Goal: Transaction & Acquisition: Download file/media

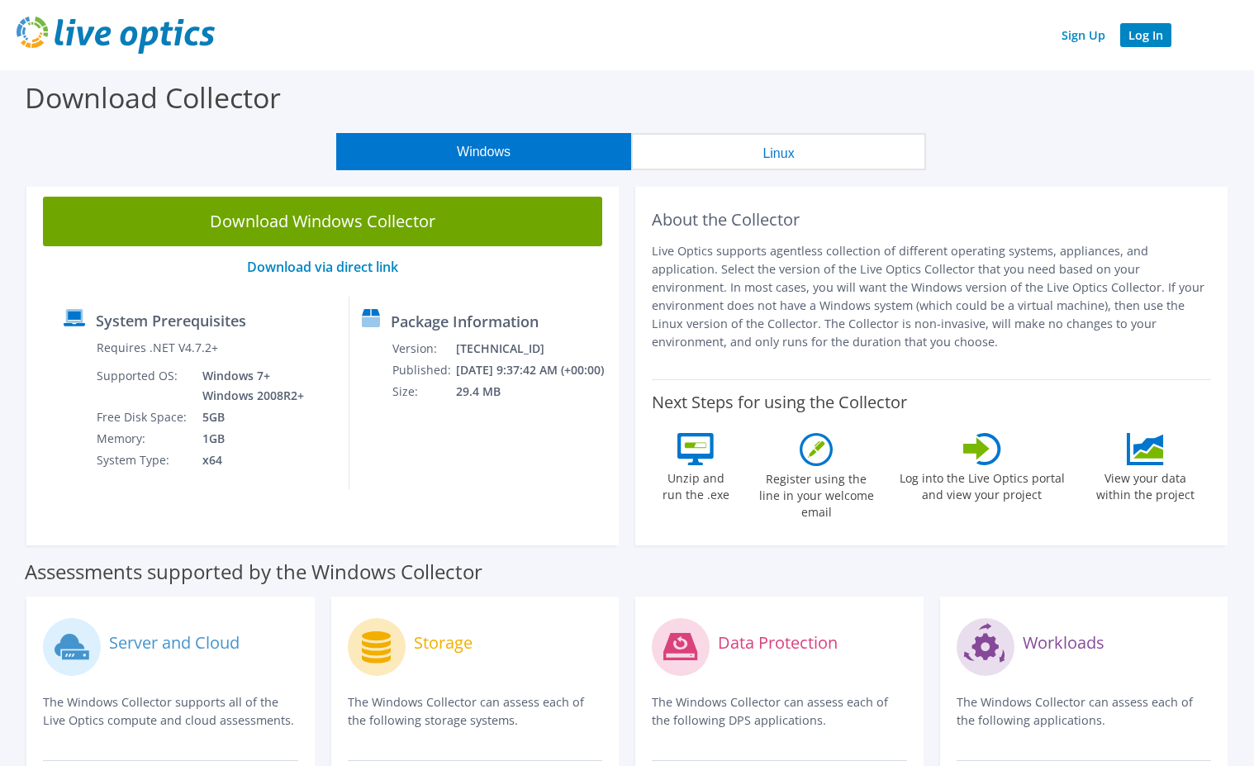
click at [1150, 38] on link "Log In" at bounding box center [1145, 35] width 51 height 24
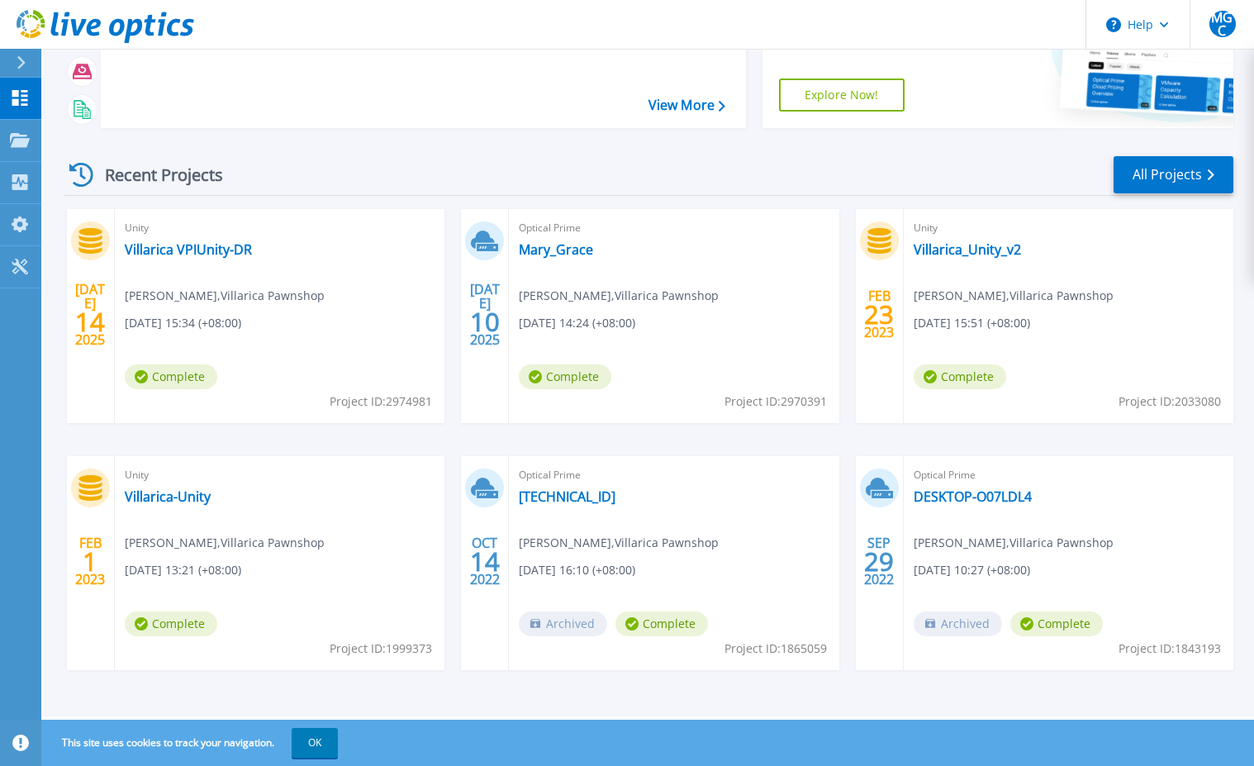
scroll to position [191, 0]
click at [196, 629] on div "Unity Villarica-Unity Grace Cavas , Villarica Pawnshop 02/01/2023, 13:21 (+08:0…" at bounding box center [280, 563] width 330 height 214
click at [199, 636] on span "Complete" at bounding box center [171, 623] width 93 height 25
click at [226, 572] on span "02/01/2023, 13:21 (+08:00)" at bounding box center [183, 570] width 117 height 18
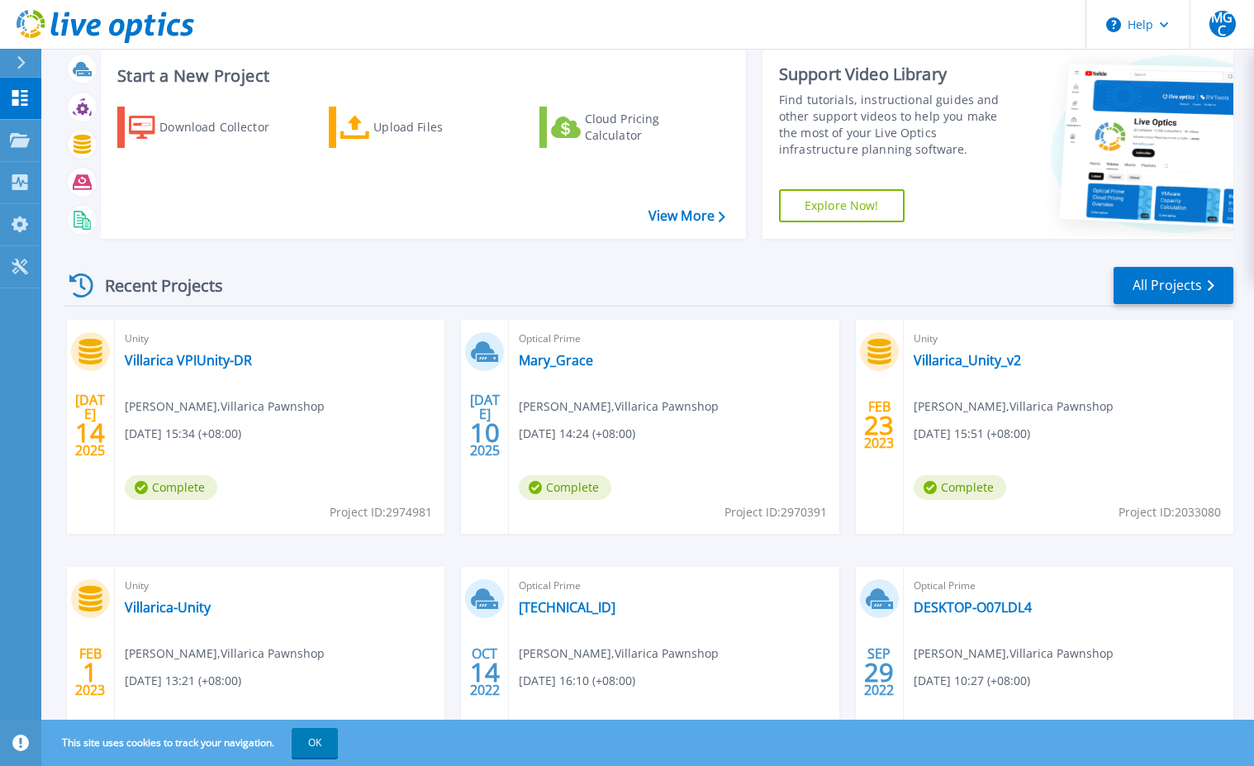
scroll to position [0, 0]
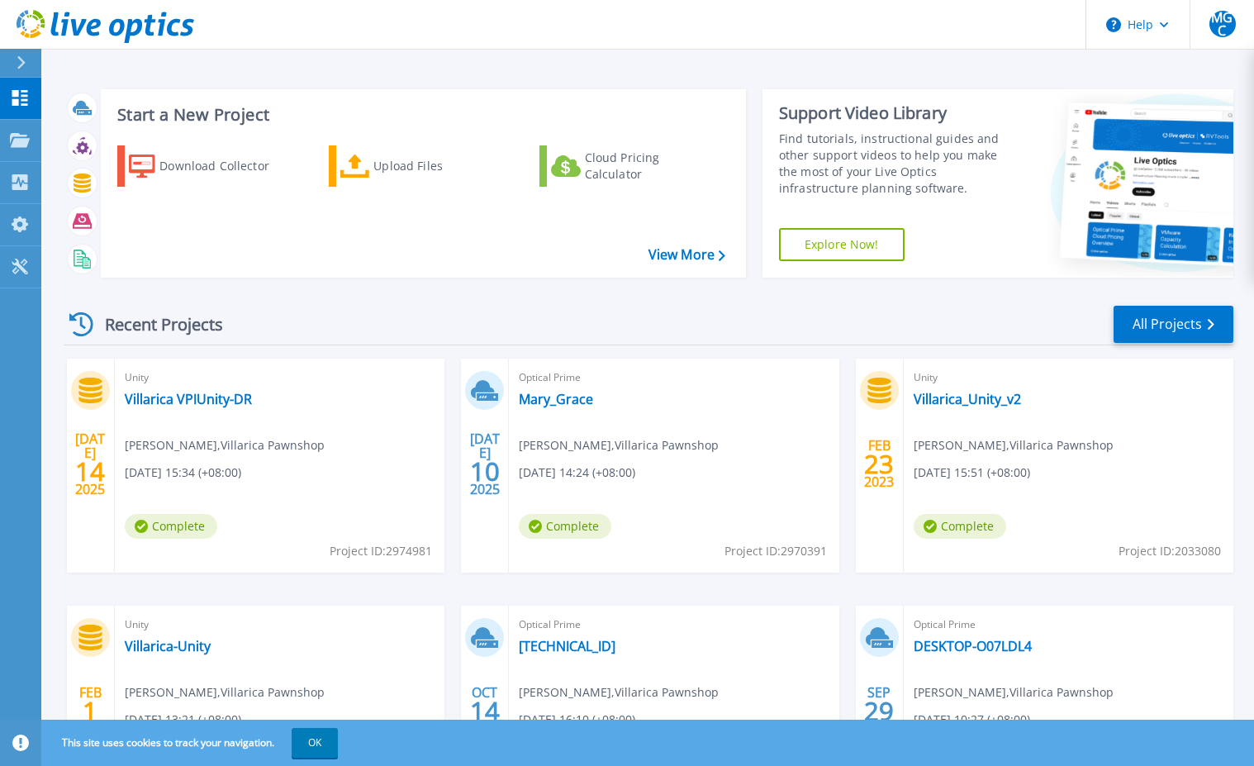
click at [206, 124] on h3 "Start a New Project" at bounding box center [420, 115] width 607 height 18
click at [147, 178] on icon at bounding box center [142, 167] width 26 height 24
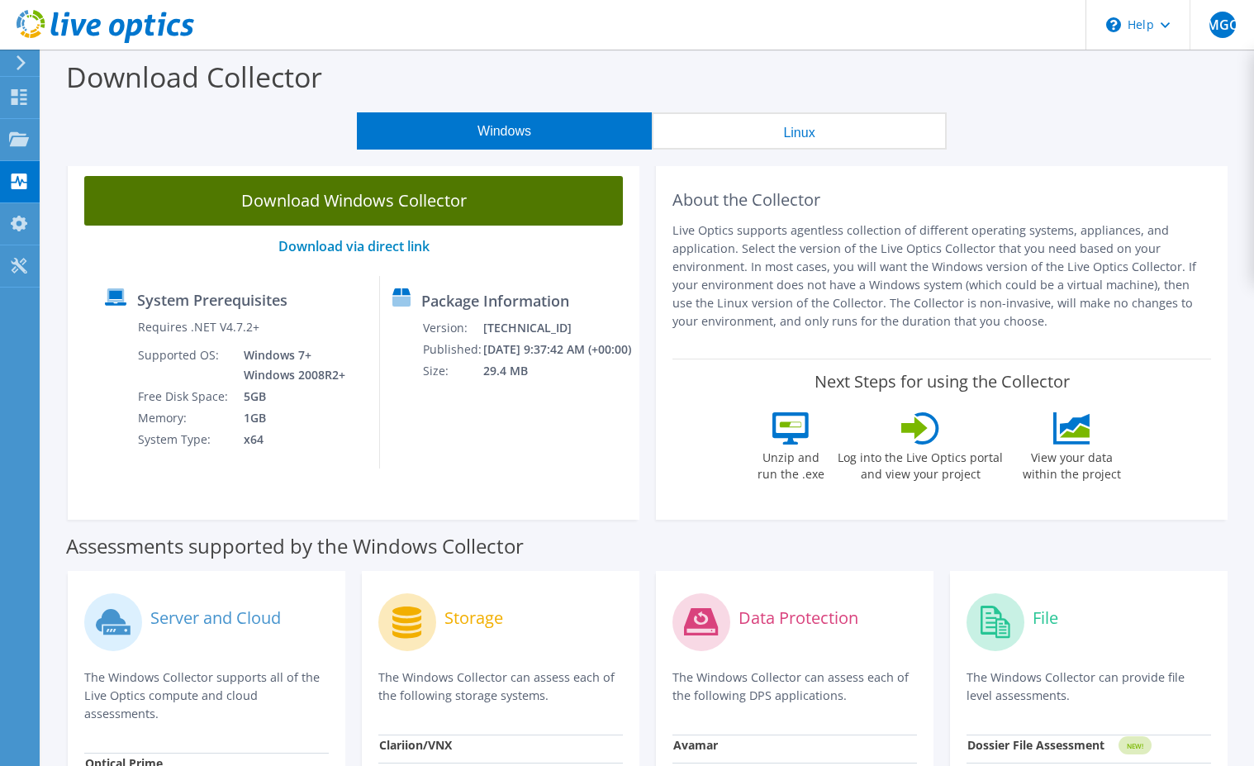
click at [238, 197] on link "Download Windows Collector" at bounding box center [353, 201] width 539 height 50
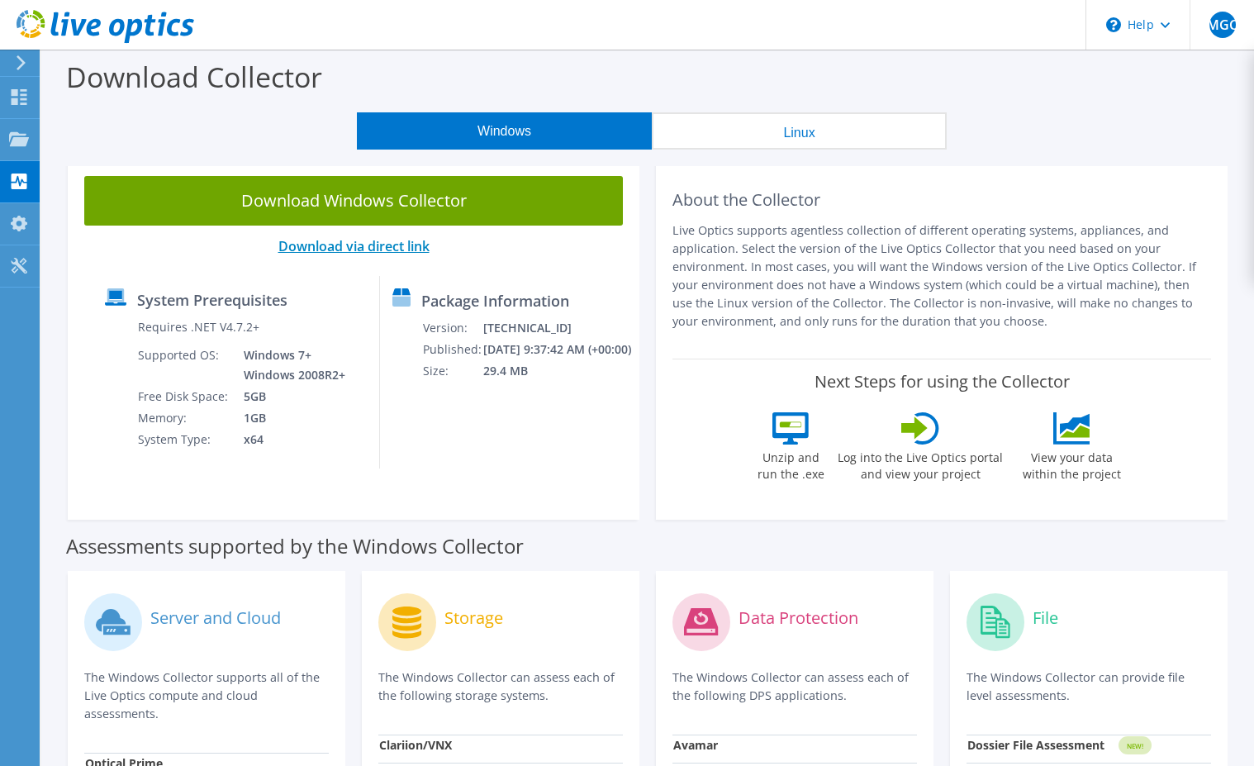
click at [326, 246] on link "Download via direct link" at bounding box center [353, 246] width 151 height 18
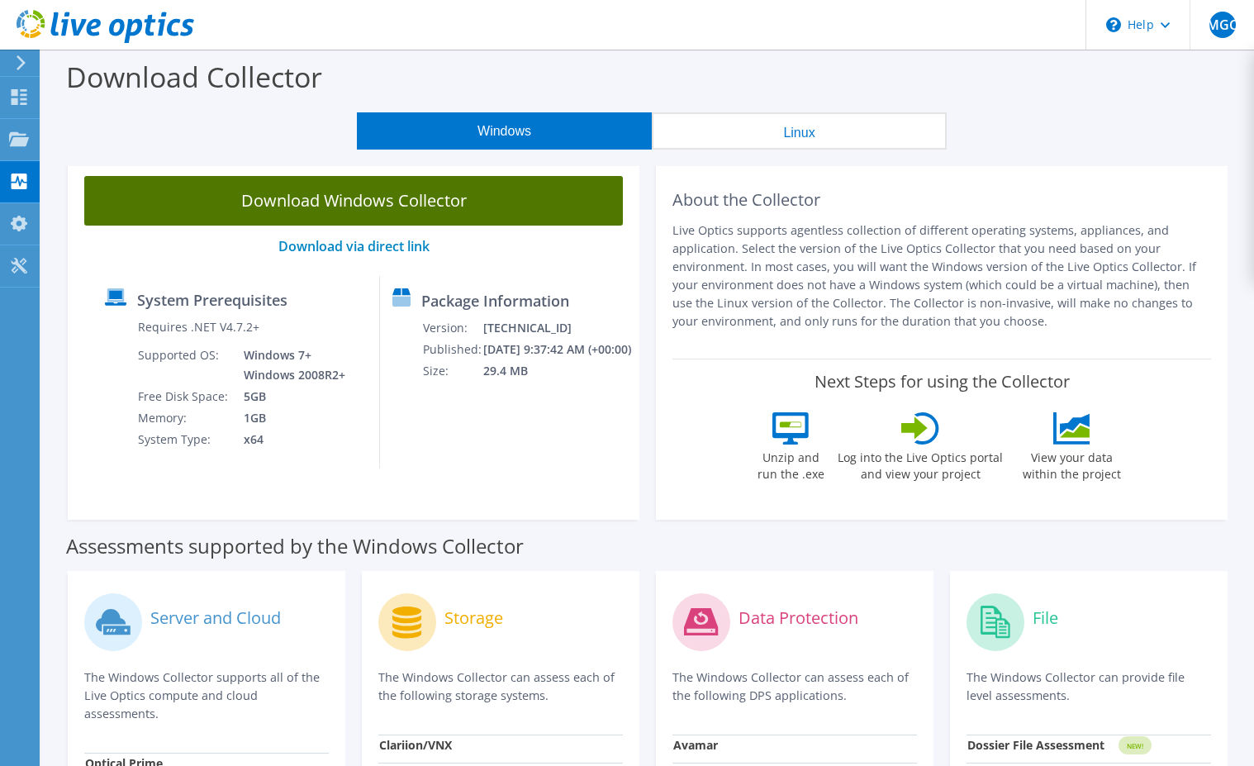
click at [329, 203] on link "Download Windows Collector" at bounding box center [353, 201] width 539 height 50
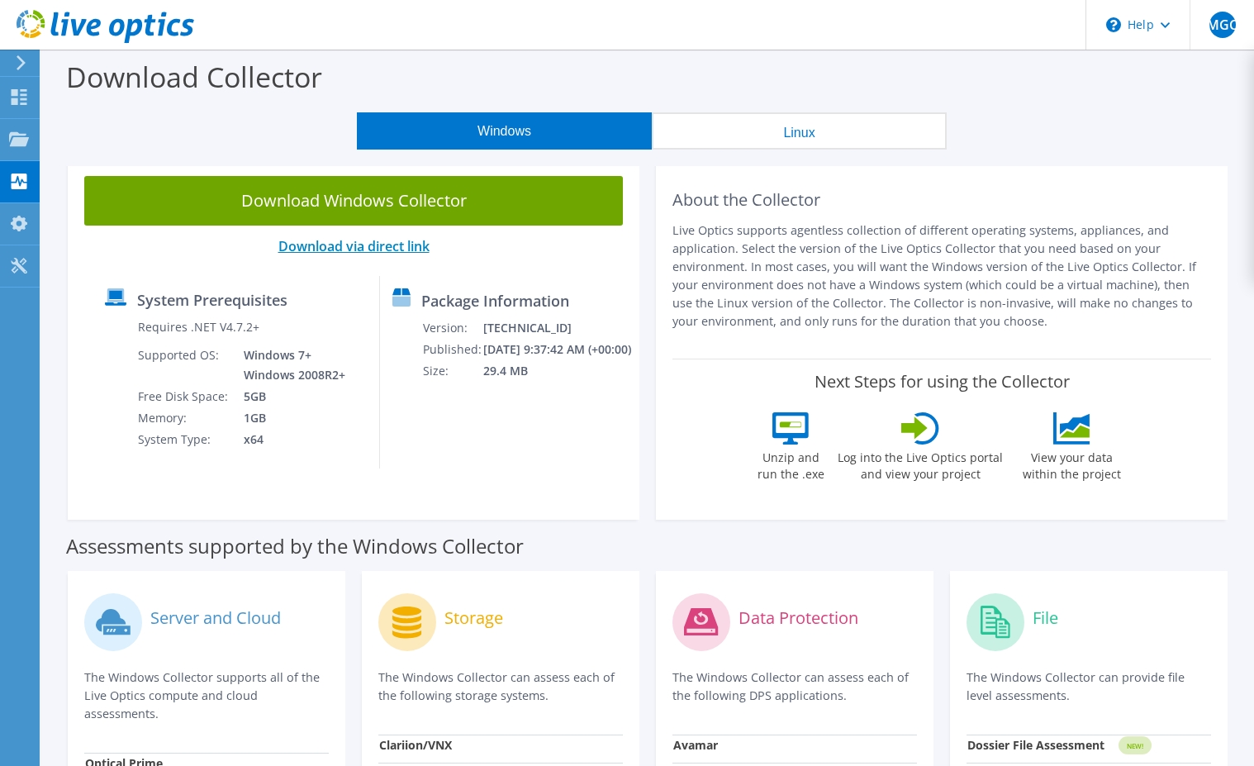
click at [344, 245] on link "Download via direct link" at bounding box center [353, 246] width 151 height 18
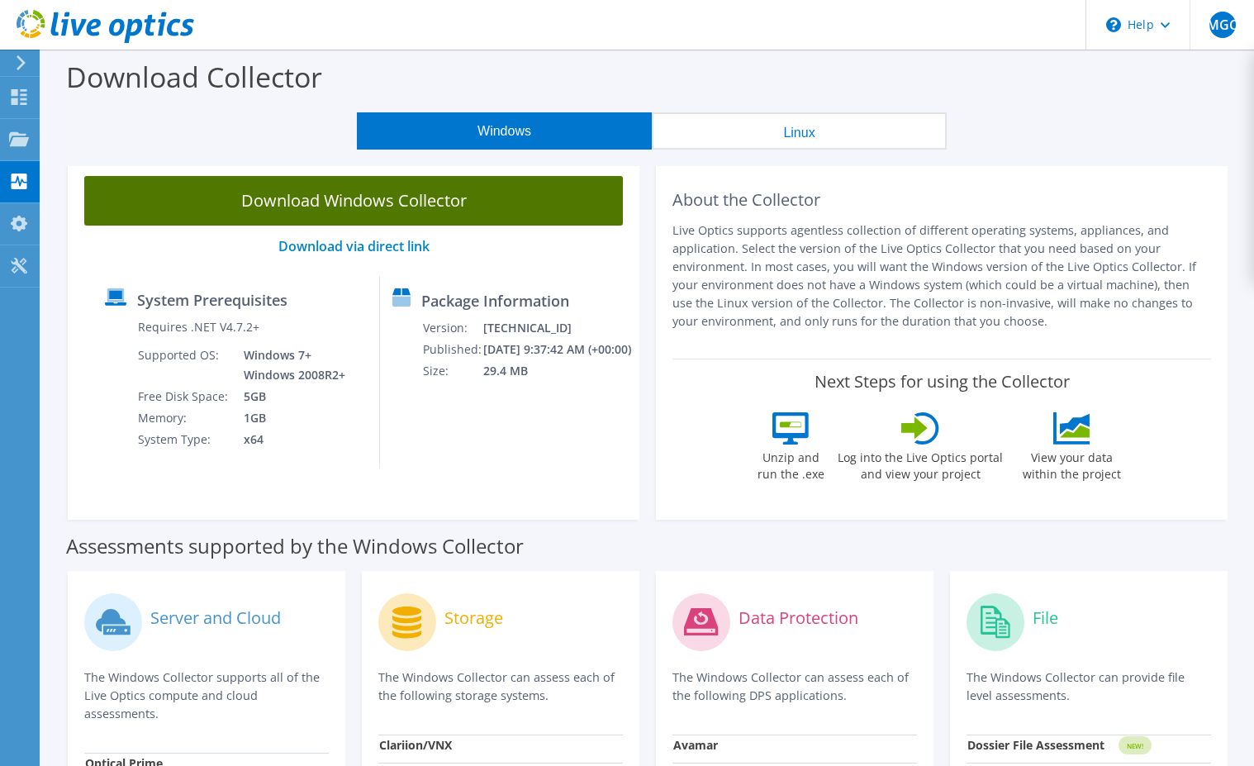
click at [349, 188] on link "Download Windows Collector" at bounding box center [353, 201] width 539 height 50
click at [503, 186] on link "Download Windows Collector" at bounding box center [353, 201] width 539 height 50
click at [402, 188] on link "Download Windows Collector" at bounding box center [353, 201] width 539 height 50
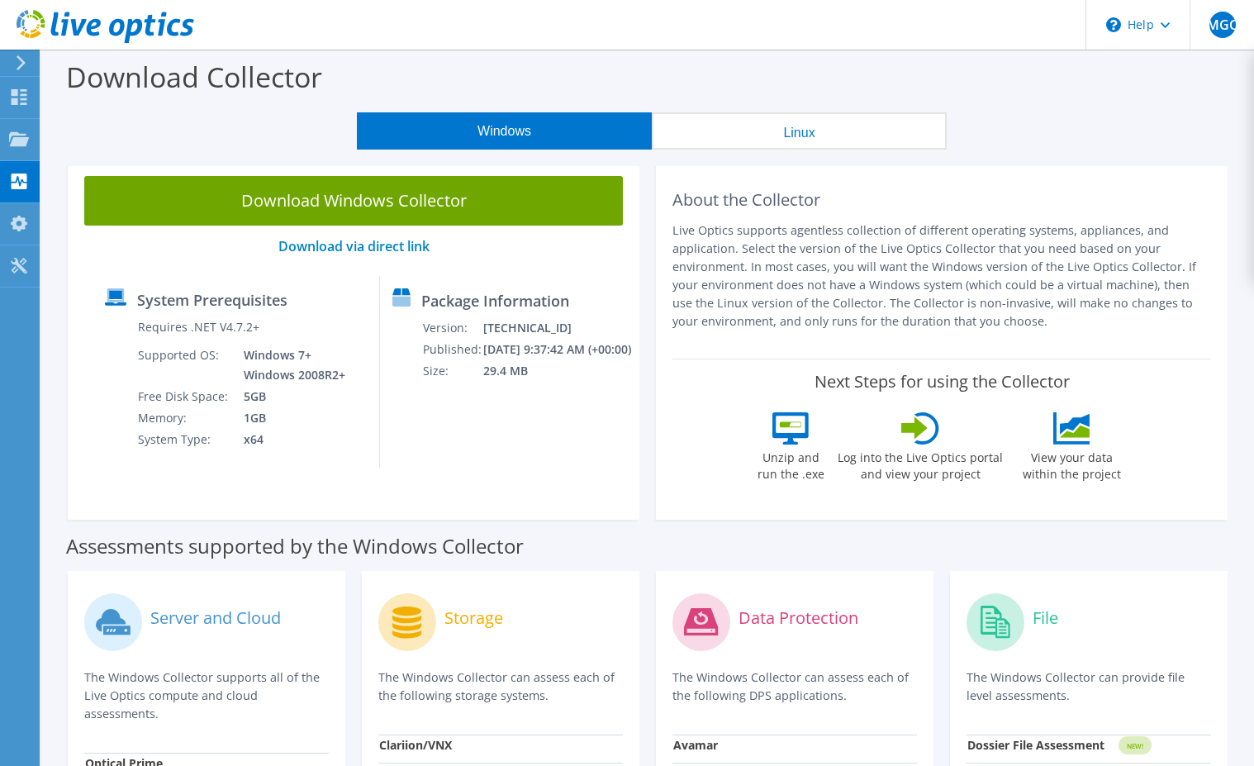
click at [483, 135] on button "Windows" at bounding box center [504, 130] width 295 height 37
drag, startPoint x: 483, startPoint y: 135, endPoint x: 493, endPoint y: 135, distance: 9.9
click at [493, 135] on button "Windows" at bounding box center [504, 130] width 295 height 37
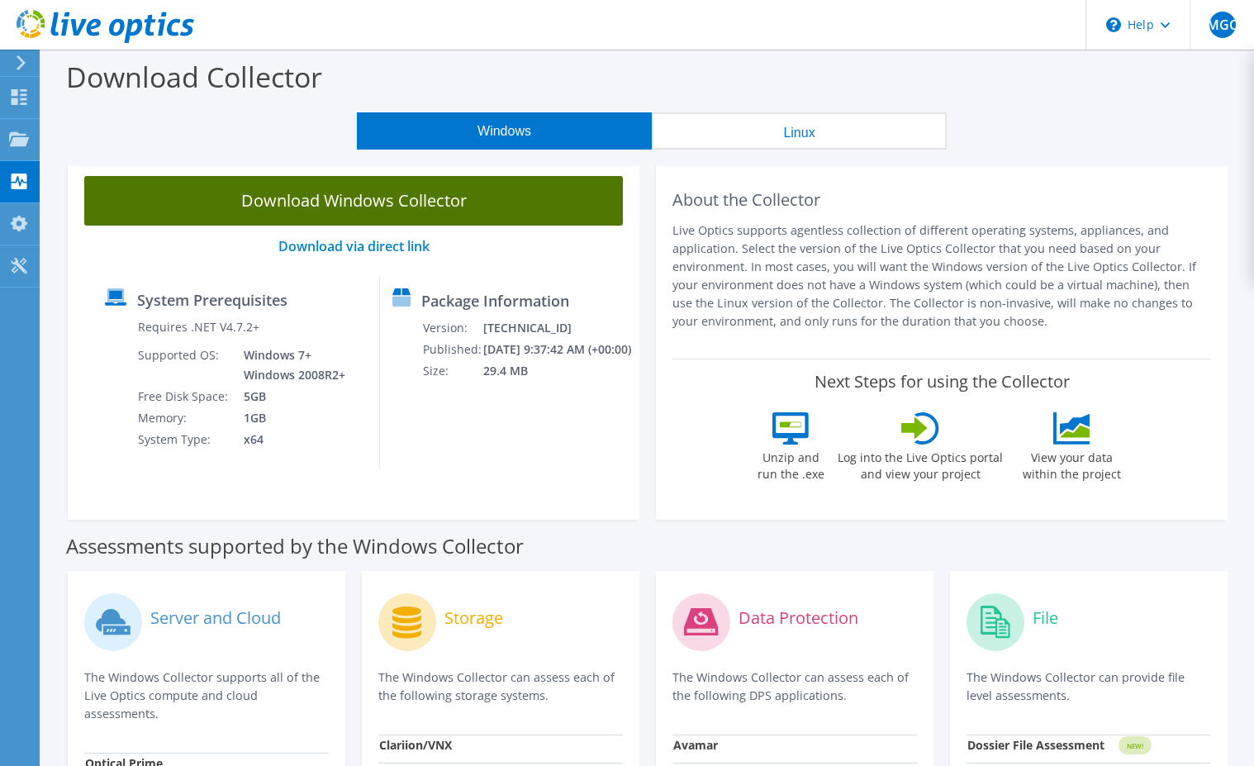
click at [497, 191] on link "Download Windows Collector" at bounding box center [353, 201] width 539 height 50
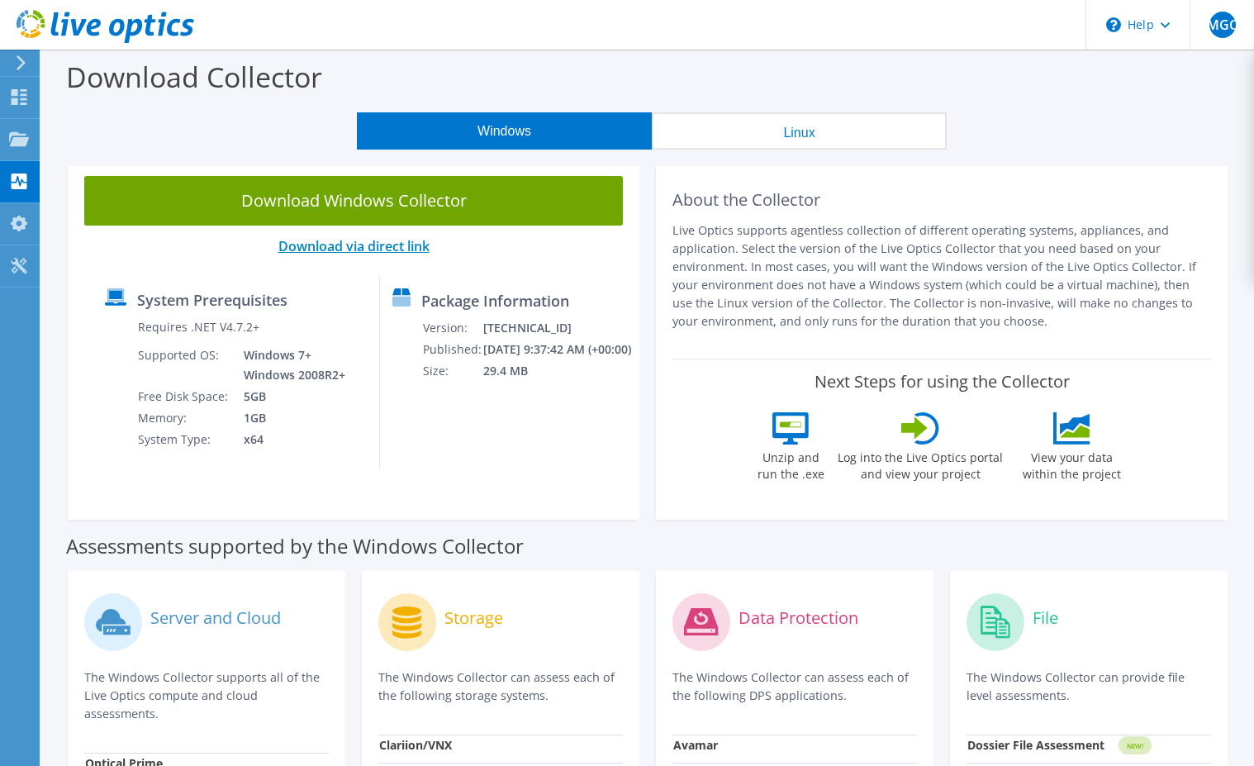
click at [398, 247] on link "Download via direct link" at bounding box center [353, 246] width 151 height 18
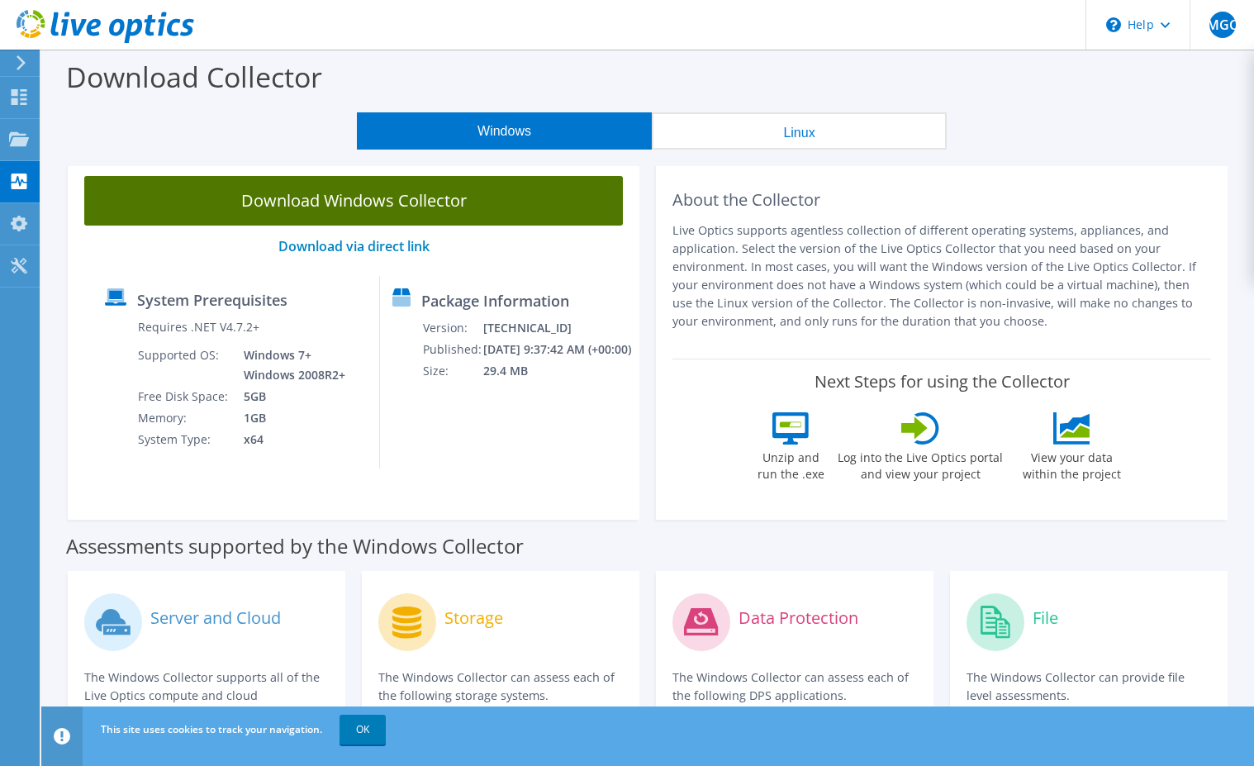
click at [276, 202] on link "Download Windows Collector" at bounding box center [353, 201] width 539 height 50
